Goal: Task Accomplishment & Management: Use online tool/utility

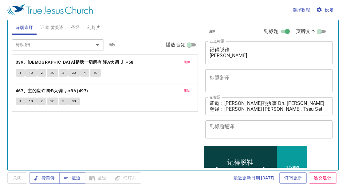
click at [188, 63] on span "删除" at bounding box center [187, 62] width 6 height 6
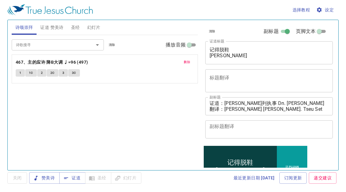
click at [183, 61] on button "删除" at bounding box center [187, 61] width 14 height 7
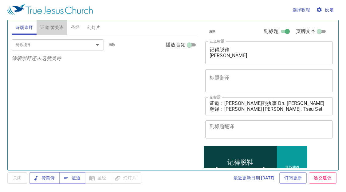
click at [58, 27] on span "证道 赞美诗" at bounding box center [51, 28] width 23 height 8
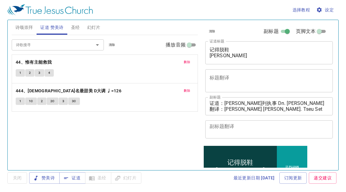
click at [186, 59] on span "删除" at bounding box center [187, 62] width 6 height 6
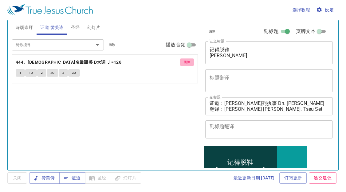
click at [186, 59] on button "删除" at bounding box center [187, 61] width 14 height 7
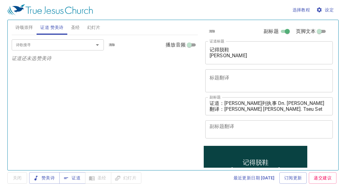
click at [27, 131] on div "诗歌搜寻 诗歌搜寻 清除 播放音频 证道还未选赞美诗" at bounding box center [105, 100] width 186 height 130
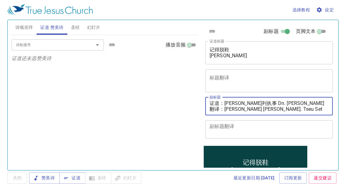
drag, startPoint x: 226, startPoint y: 102, endPoint x: 301, endPoint y: 102, distance: 75.7
click at [301, 102] on textarea "证道：魏迦玛列执事 Dn. Gamaliel Wai 翻译：邹雪妮姊妹 Sis. Tseu Set Nee" at bounding box center [269, 106] width 119 height 12
paste textarea "永光弟兄 Bro. Daniel Han"
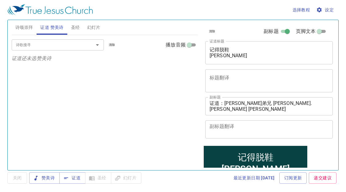
click at [34, 137] on div "诗歌搜寻 诗歌搜寻 清除 播放音频 证道还未选赞美诗" at bounding box center [105, 100] width 186 height 130
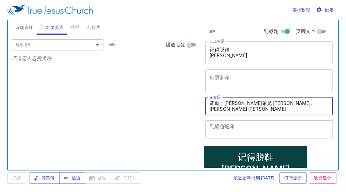
drag, startPoint x: 226, startPoint y: 111, endPoint x: 298, endPoint y: 113, distance: 72.0
click at [298, 113] on div "证道：韩永光弟兄 Bro. Daniel Han 翻译：邹雪妮姊妹 Sis. Tseu Set Nee x 副标题" at bounding box center [270, 106] width 128 height 18
paste textarea "多加执事 Dns. Dorcas Tang"
type textarea "证道：[PERSON_NAME]弟兄 [PERSON_NAME]. [PERSON_NAME] [PERSON_NAME] 翻译：[PERSON_NAME]执…"
click at [31, 25] on span "诗颂崇拜" at bounding box center [24, 28] width 18 height 8
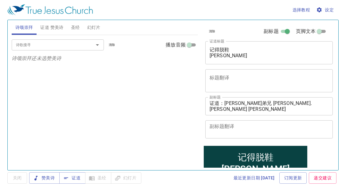
click at [45, 45] on input "诗歌搜寻" at bounding box center [49, 44] width 70 height 7
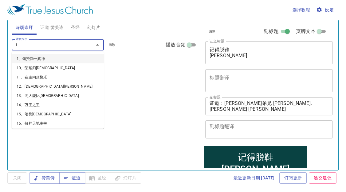
type input "16"
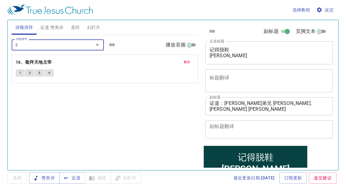
type input "21"
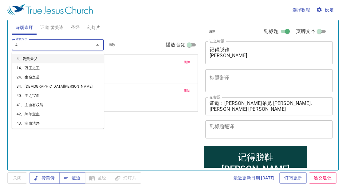
type input "48"
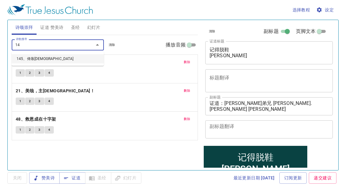
type input "145"
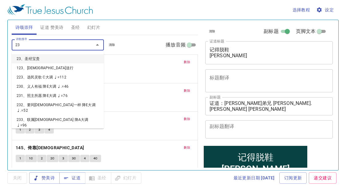
type input "236"
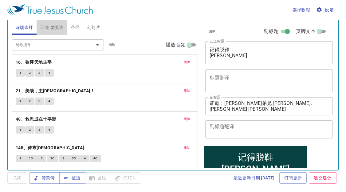
click at [59, 28] on span "证道 赞美诗" at bounding box center [51, 28] width 23 height 8
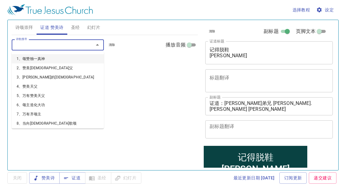
click at [42, 44] on input "诗歌搜寻" at bounding box center [49, 44] width 70 height 7
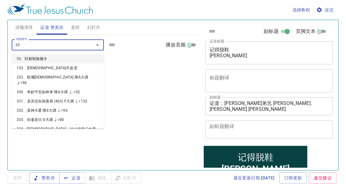
type input "333"
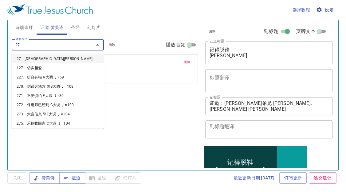
type input "275"
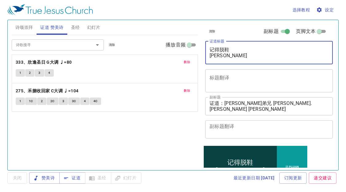
drag, startPoint x: 210, startPoint y: 48, endPoint x: 274, endPoint y: 56, distance: 64.5
click at [274, 56] on textarea "记得脱鞋 Tanggalkanlah Kasutmu" at bounding box center [269, 53] width 119 height 12
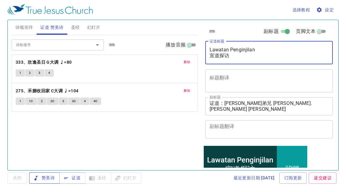
type textarea "Lawatan Penginjilan 宣道探访"
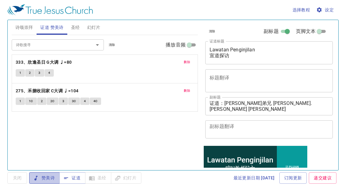
click at [51, 178] on span "赞美诗" at bounding box center [44, 178] width 21 height 8
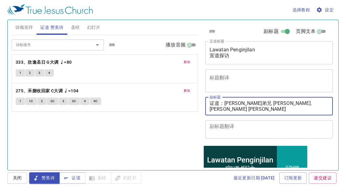
drag, startPoint x: 226, startPoint y: 109, endPoint x: 303, endPoint y: 110, distance: 77.2
click at [303, 110] on textarea "证道：[PERSON_NAME]弟兄 [PERSON_NAME]. [PERSON_NAME] [PERSON_NAME] 翻译：[PERSON_NAME]执…" at bounding box center [269, 106] width 119 height 12
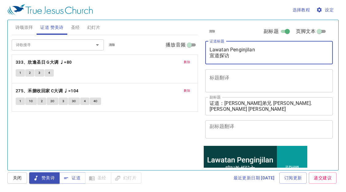
drag, startPoint x: 210, startPoint y: 51, endPoint x: 254, endPoint y: 54, distance: 43.2
click at [254, 54] on textarea "Lawatan Penginjilan 宣道探访" at bounding box center [269, 53] width 119 height 12
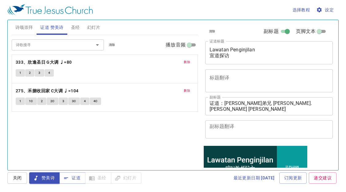
drag, startPoint x: 239, startPoint y: 62, endPoint x: 238, endPoint y: 46, distance: 16.4
click at [238, 47] on div "Lawatan Penginjilan 宣道探访 x 证道标题" at bounding box center [270, 52] width 128 height 23
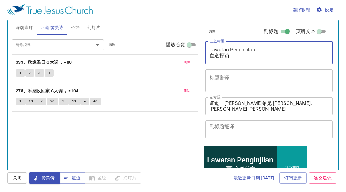
drag, startPoint x: 162, startPoint y: 112, endPoint x: 165, endPoint y: 106, distance: 6.6
click at [164, 109] on div "诗歌搜寻 诗歌搜寻 清除 播放音频 删除 333、欣逢圣日 G大调 ♩=80 1 2 3 4 删除 275、禾捆收回家 C大调 ♩=104 1 1C 2 2C…" at bounding box center [105, 100] width 186 height 130
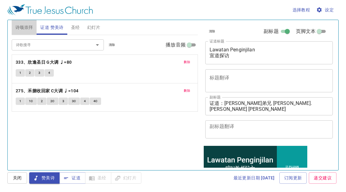
click at [26, 27] on span "诗颂崇拜" at bounding box center [24, 28] width 18 height 8
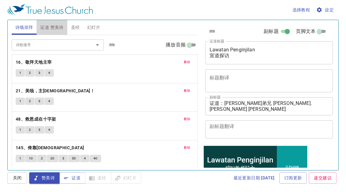
click at [58, 26] on span "证道 赞美诗" at bounding box center [51, 28] width 23 height 8
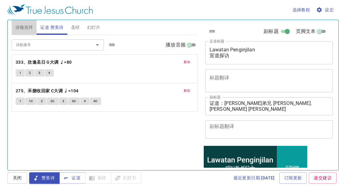
click at [25, 25] on span "诗颂崇拜" at bounding box center [24, 28] width 18 height 8
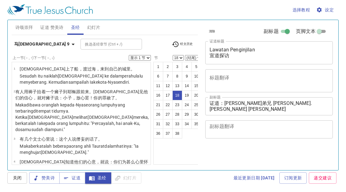
select select "18"
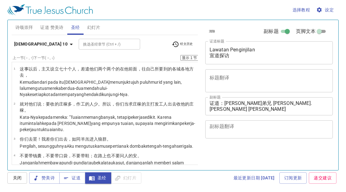
select select "27"
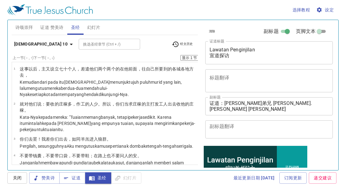
scroll to position [854, 0]
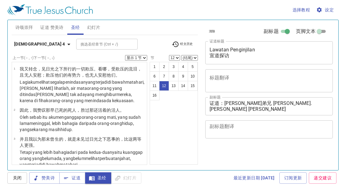
select select "12"
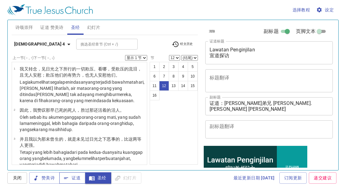
click at [78, 173] on button "证道" at bounding box center [72, 177] width 26 height 11
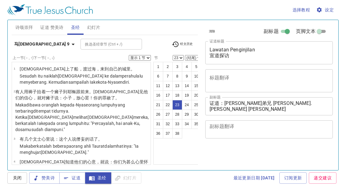
select select "23"
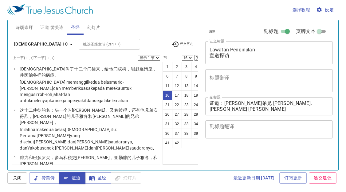
select select "16"
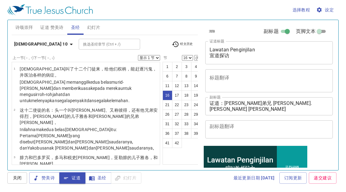
scroll to position [409, 0]
